Goal: Information Seeking & Learning: Learn about a topic

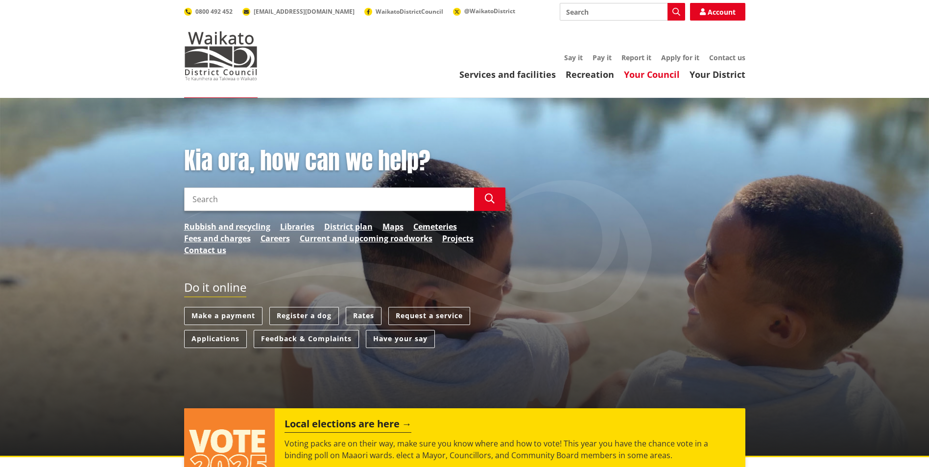
click at [645, 77] on link "Your Council" at bounding box center [652, 75] width 56 height 12
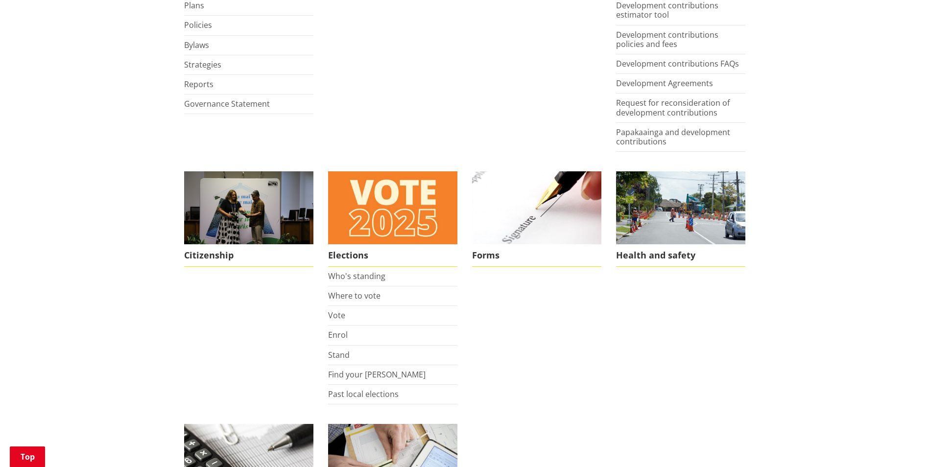
scroll to position [486, 0]
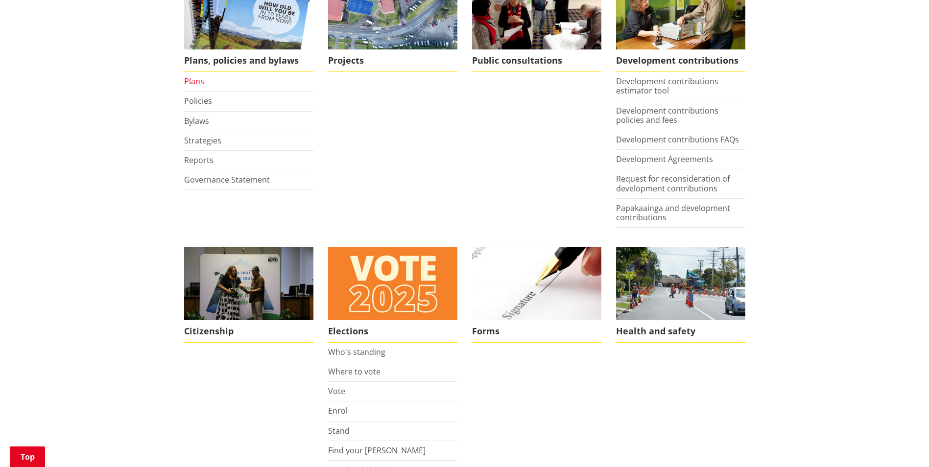
click at [190, 78] on link "Plans" at bounding box center [194, 81] width 20 height 11
click at [193, 83] on link "Plans" at bounding box center [194, 81] width 20 height 11
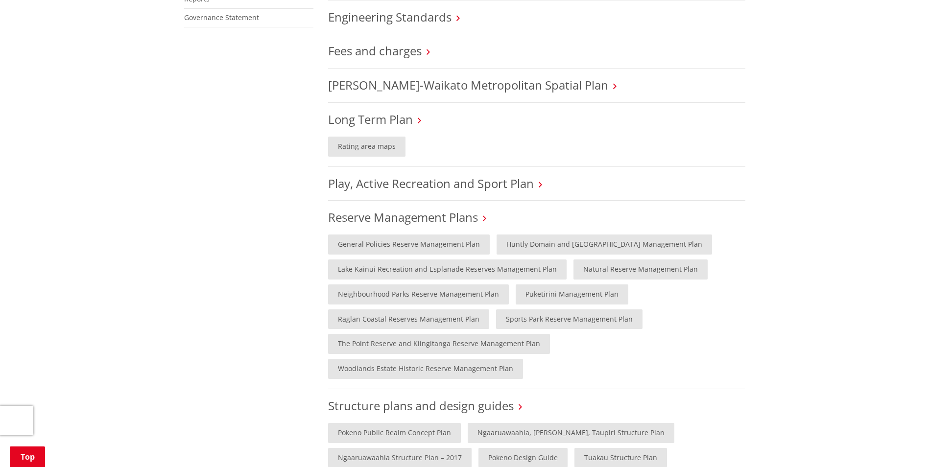
scroll to position [609, 0]
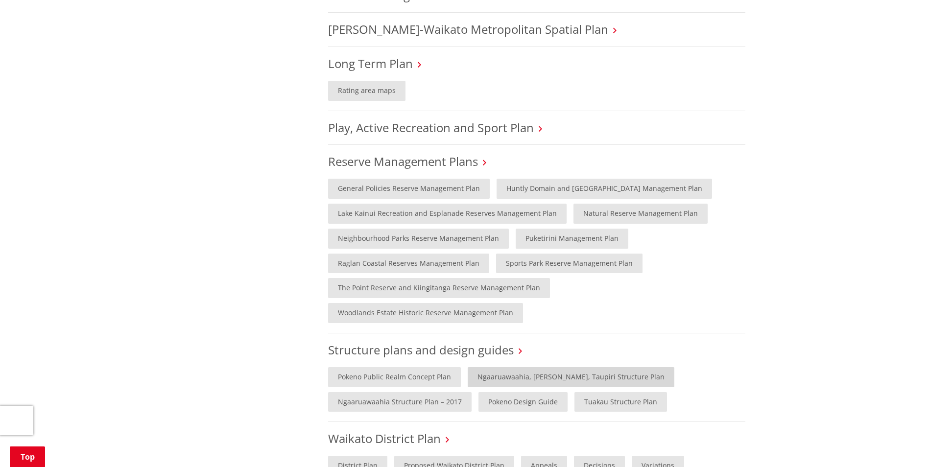
click at [504, 367] on link "Ngaaruawaahia, Hopuhopu, Taupiri Structure Plan" at bounding box center [571, 377] width 207 height 20
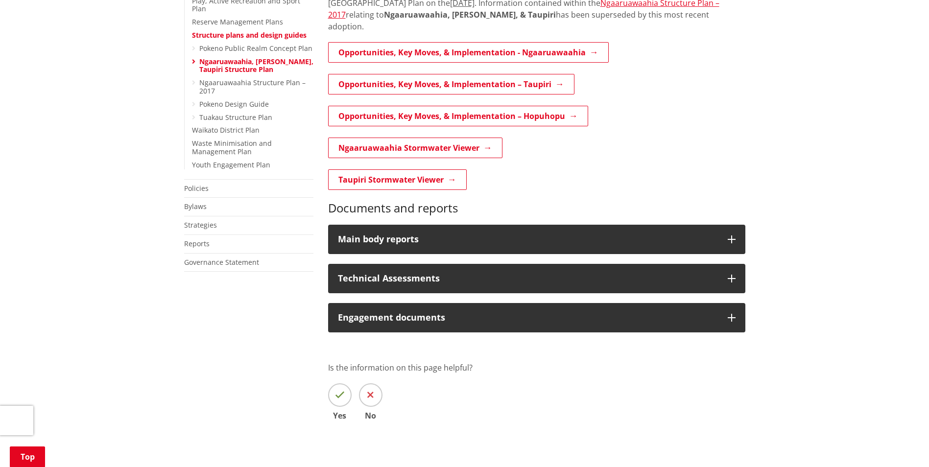
scroll to position [397, 0]
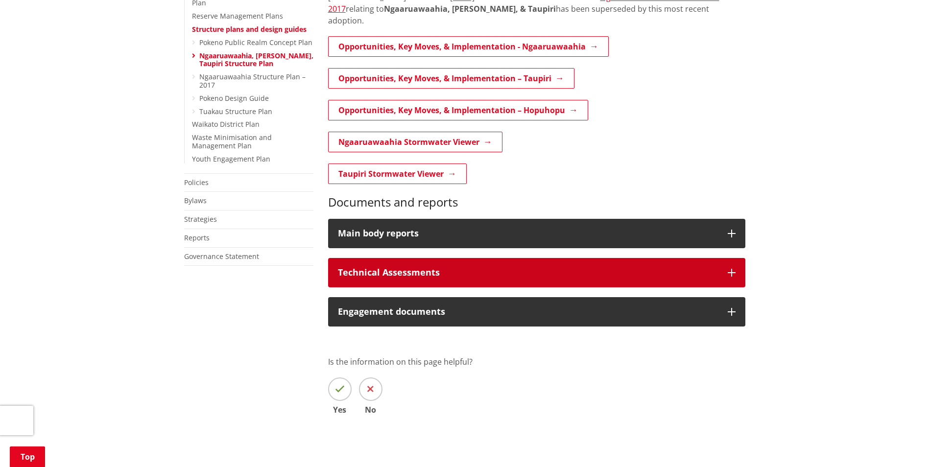
click at [731, 269] on icon "button" at bounding box center [732, 273] width 8 height 8
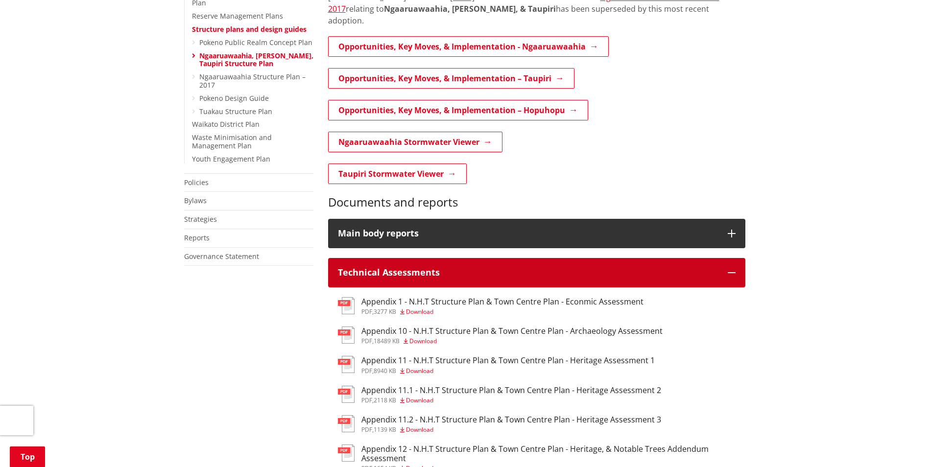
scroll to position [689, 0]
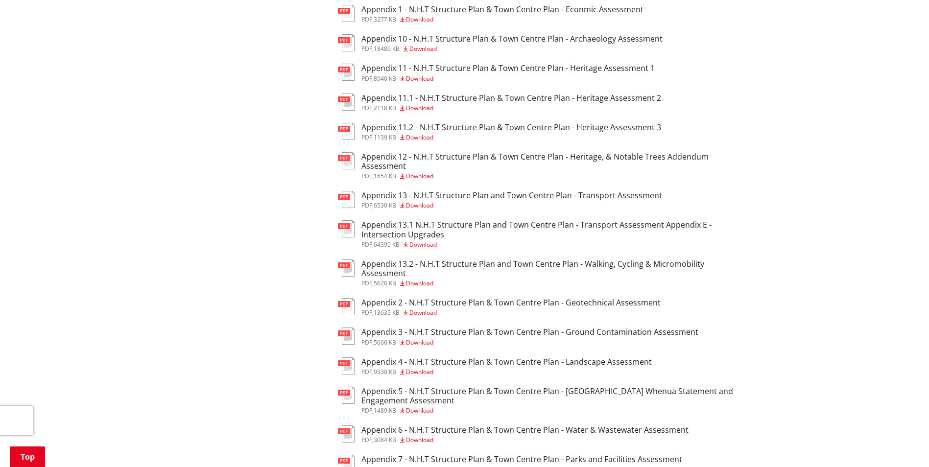
click at [918, 230] on div "Home Your Council Plans, policies and bylaws Plans Structure plans and design g…" at bounding box center [464, 78] width 929 height 1339
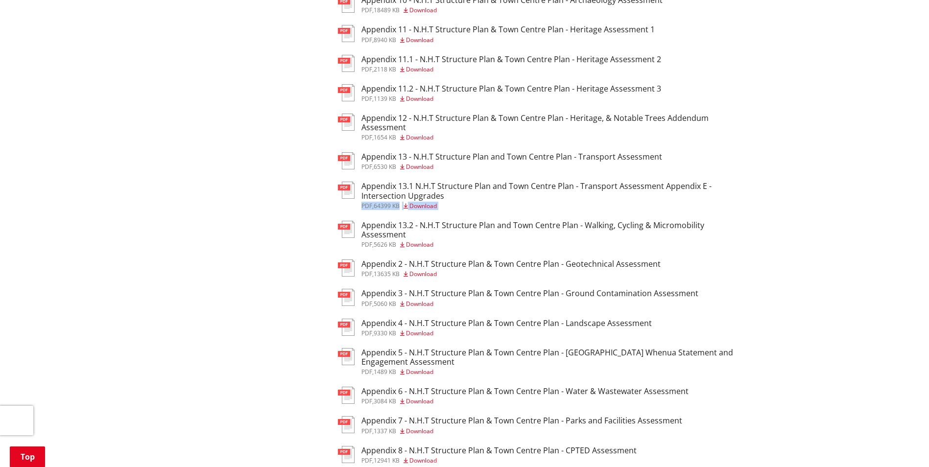
scroll to position [634, 0]
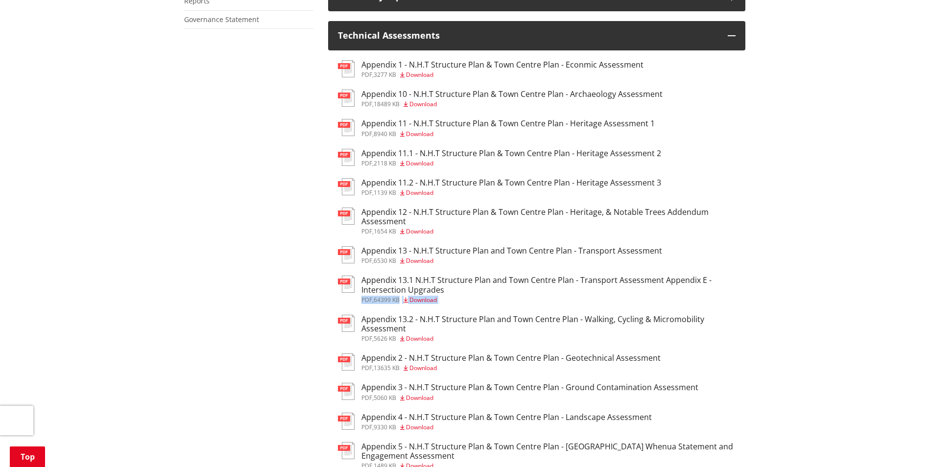
click at [351, 276] on img at bounding box center [346, 284] width 17 height 17
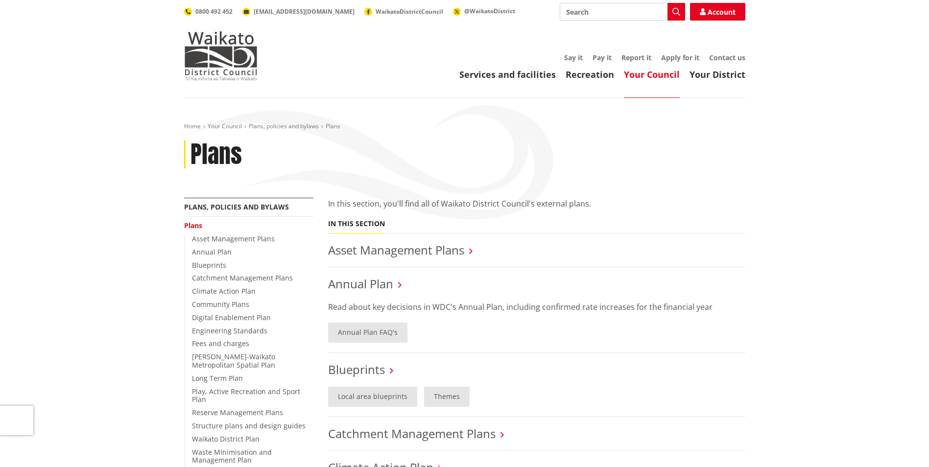
scroll to position [609, 0]
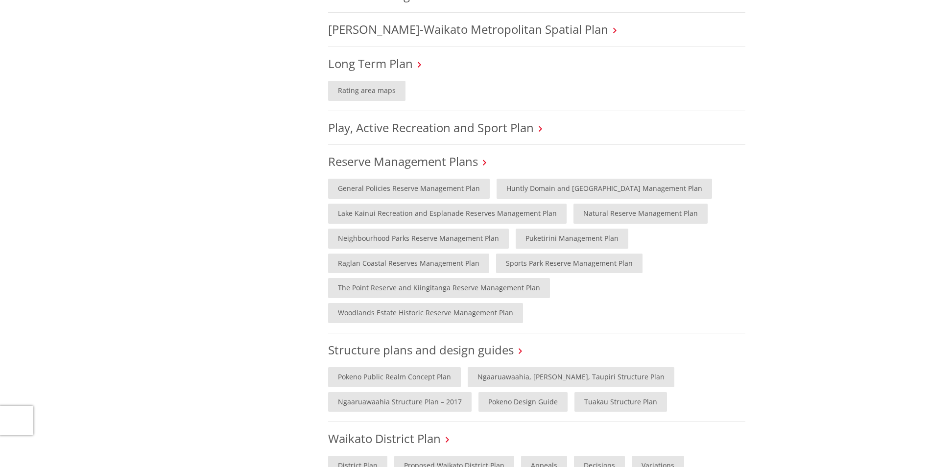
drag, startPoint x: 0, startPoint y: 0, endPoint x: 203, endPoint y: 277, distance: 343.3
click at [204, 277] on div "More from this section Plans, policies and bylaws Plans Asset Management Plans …" at bounding box center [465, 142] width 576 height 1107
click at [525, 367] on link "Ngaaruawaahia, [PERSON_NAME], Taupiri Structure Plan" at bounding box center [571, 377] width 207 height 20
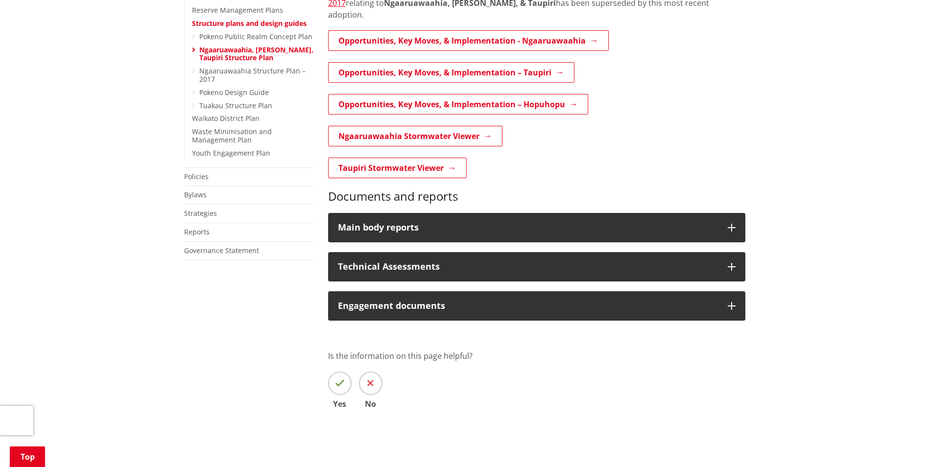
scroll to position [412, 0]
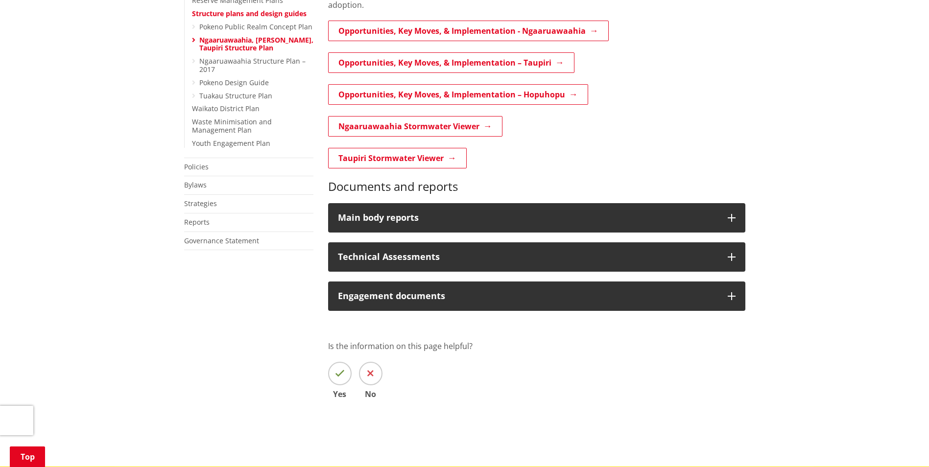
click at [917, 247] on div "Home Your Council Plans, policies and bylaws Plans Structure plans and design g…" at bounding box center [464, 76] width 929 height 781
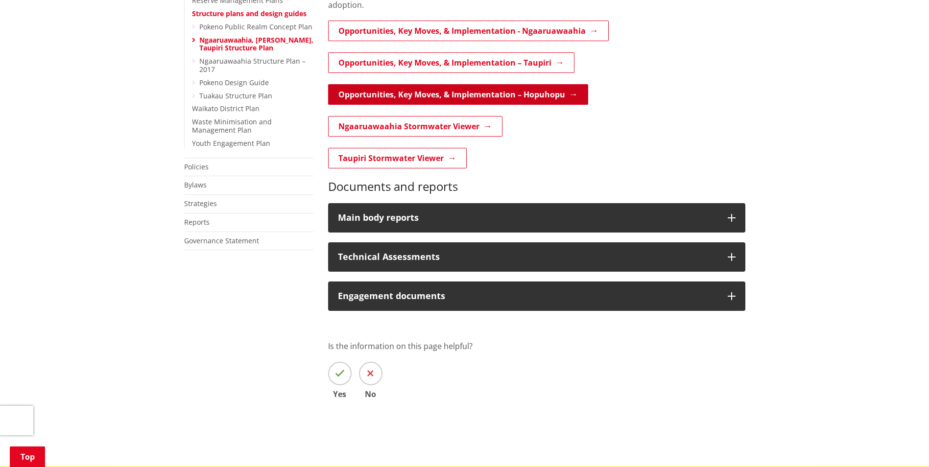
click at [447, 84] on link "Opportunities, Key Moves, & Implementation – Hopuhopu" at bounding box center [458, 94] width 260 height 21
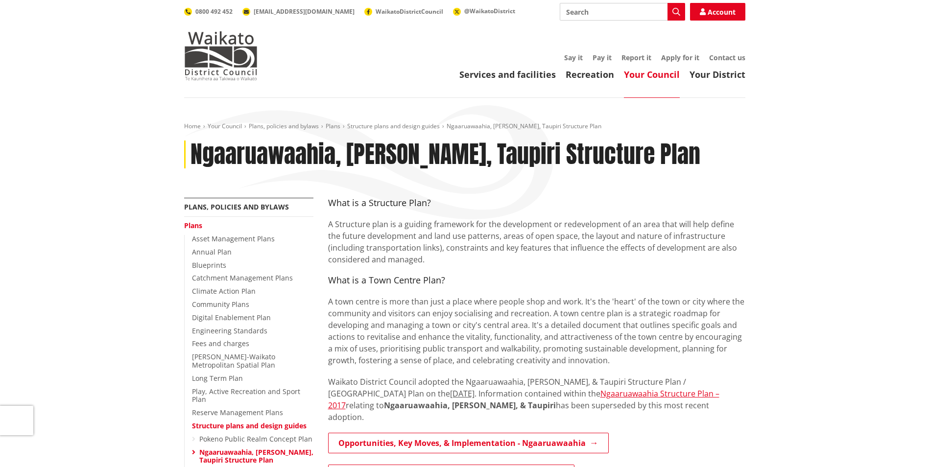
scroll to position [412, 0]
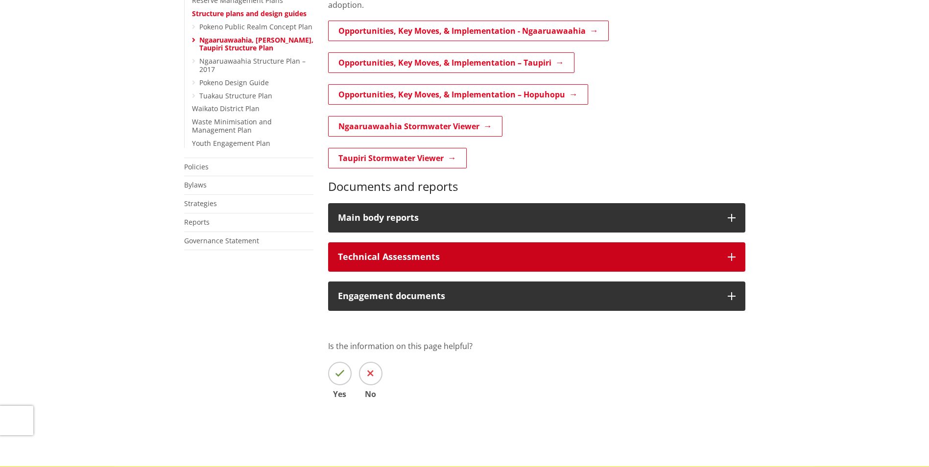
click at [732, 253] on icon "button" at bounding box center [732, 257] width 8 height 8
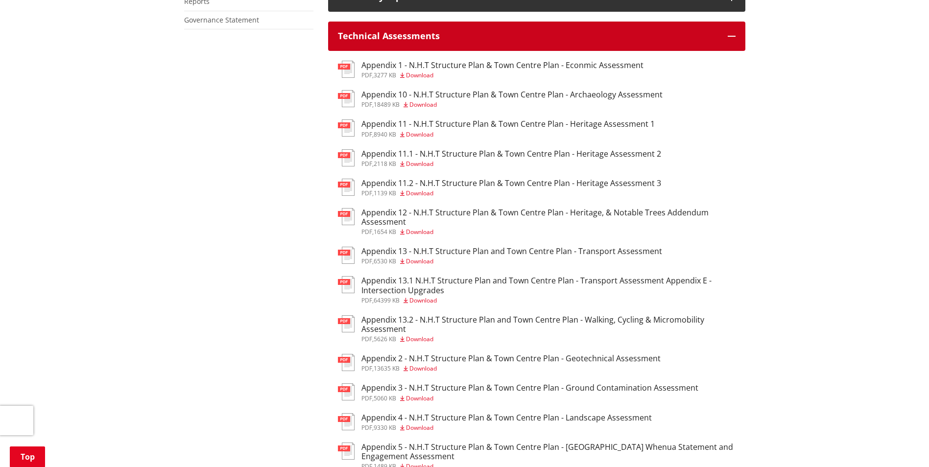
scroll to position [611, 0]
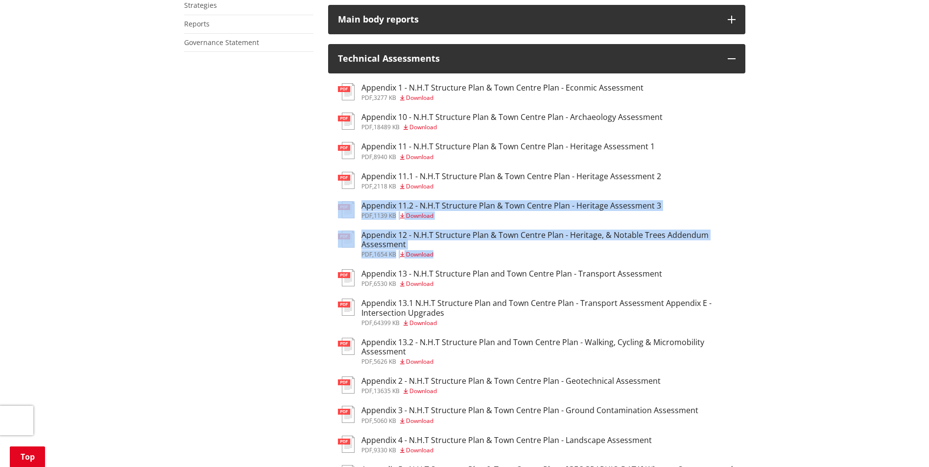
drag, startPoint x: 914, startPoint y: 236, endPoint x: 906, endPoint y: 176, distance: 60.4
click at [906, 176] on div "Home Your Council Plans, policies and bylaws Plans Structure plans and design g…" at bounding box center [464, 156] width 929 height 1339
click at [904, 175] on div "Home Your Council Plans, policies and bylaws Plans Structure plans and design g…" at bounding box center [464, 156] width 929 height 1339
click at [794, 208] on div "Home Your Council Plans, policies and bylaws Plans Structure plans and design g…" at bounding box center [464, 156] width 929 height 1339
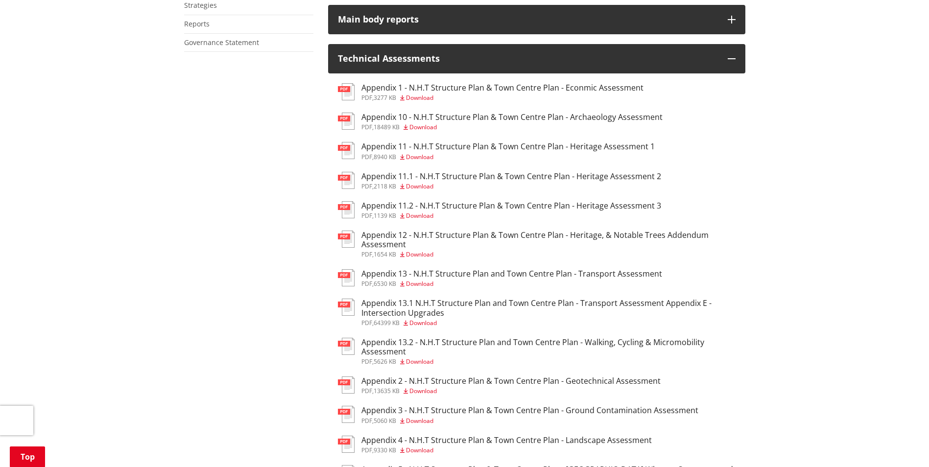
click at [793, 208] on div "Home Your Council Plans, policies and bylaws Plans Structure plans and design g…" at bounding box center [464, 156] width 929 height 1339
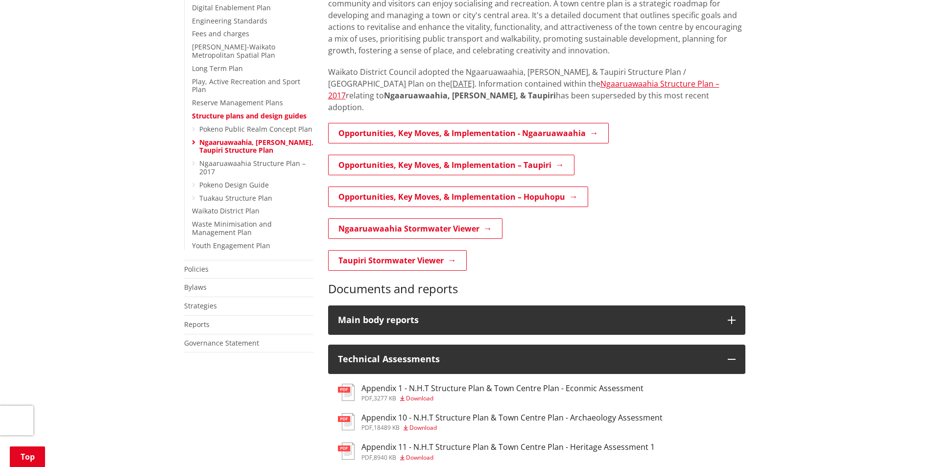
scroll to position [263, 0]
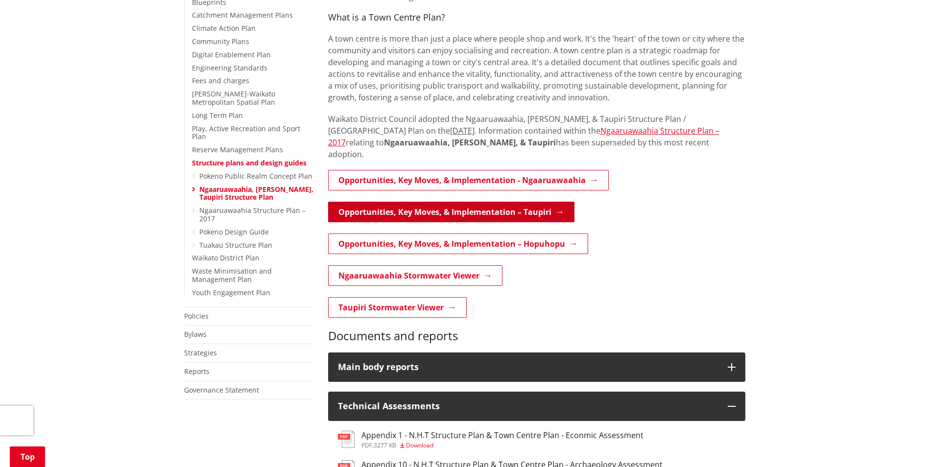
click at [432, 205] on link "Opportunities, Key Moves, & Implementation – Taupiri" at bounding box center [451, 212] width 246 height 21
